Goal: Book appointment/travel/reservation

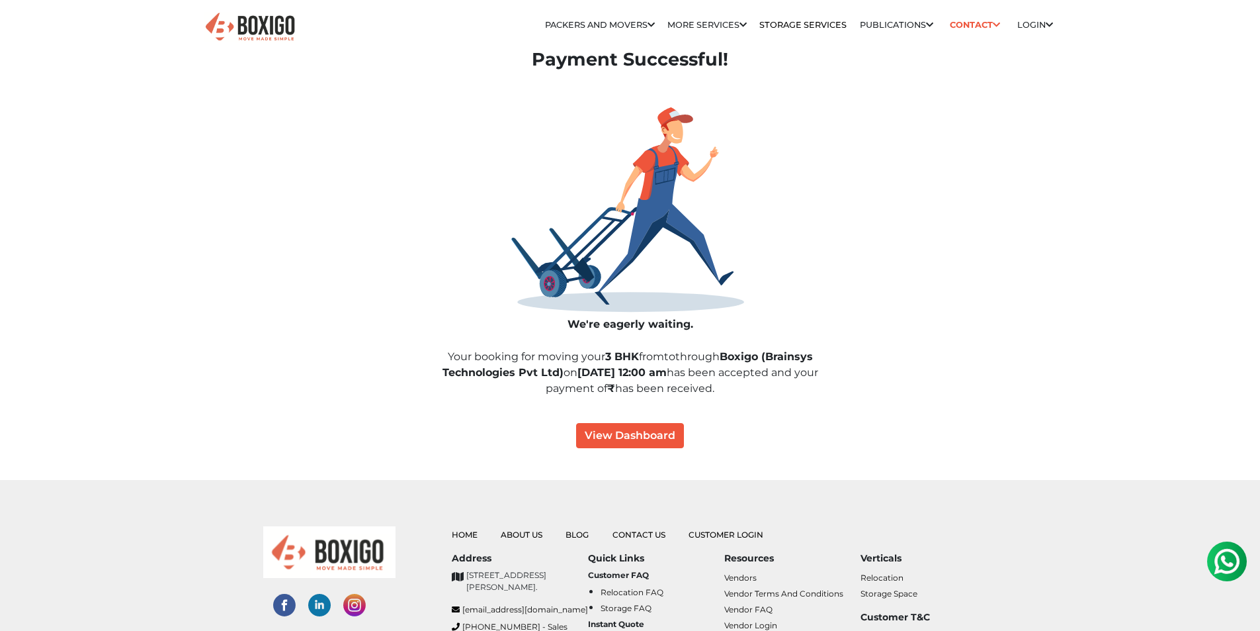
drag, startPoint x: 689, startPoint y: 374, endPoint x: 838, endPoint y: 394, distance: 149.6
click at [838, 394] on p "Your booking for moving your 3 BHK from to through Boxigo (Brainsys Technologie…" at bounding box center [630, 373] width 420 height 48
click at [658, 386] on p "Your booking for moving your 3 BHK from to through Boxigo (Brainsys Technologie…" at bounding box center [630, 373] width 420 height 48
click at [637, 381] on p "Your booking for moving your 3 BHK from to through Boxigo (Brainsys Technologie…" at bounding box center [630, 373] width 420 height 48
click at [598, 440] on button "View Dashboard" at bounding box center [630, 435] width 108 height 25
